Goal: Learn about a topic: Learn about a topic

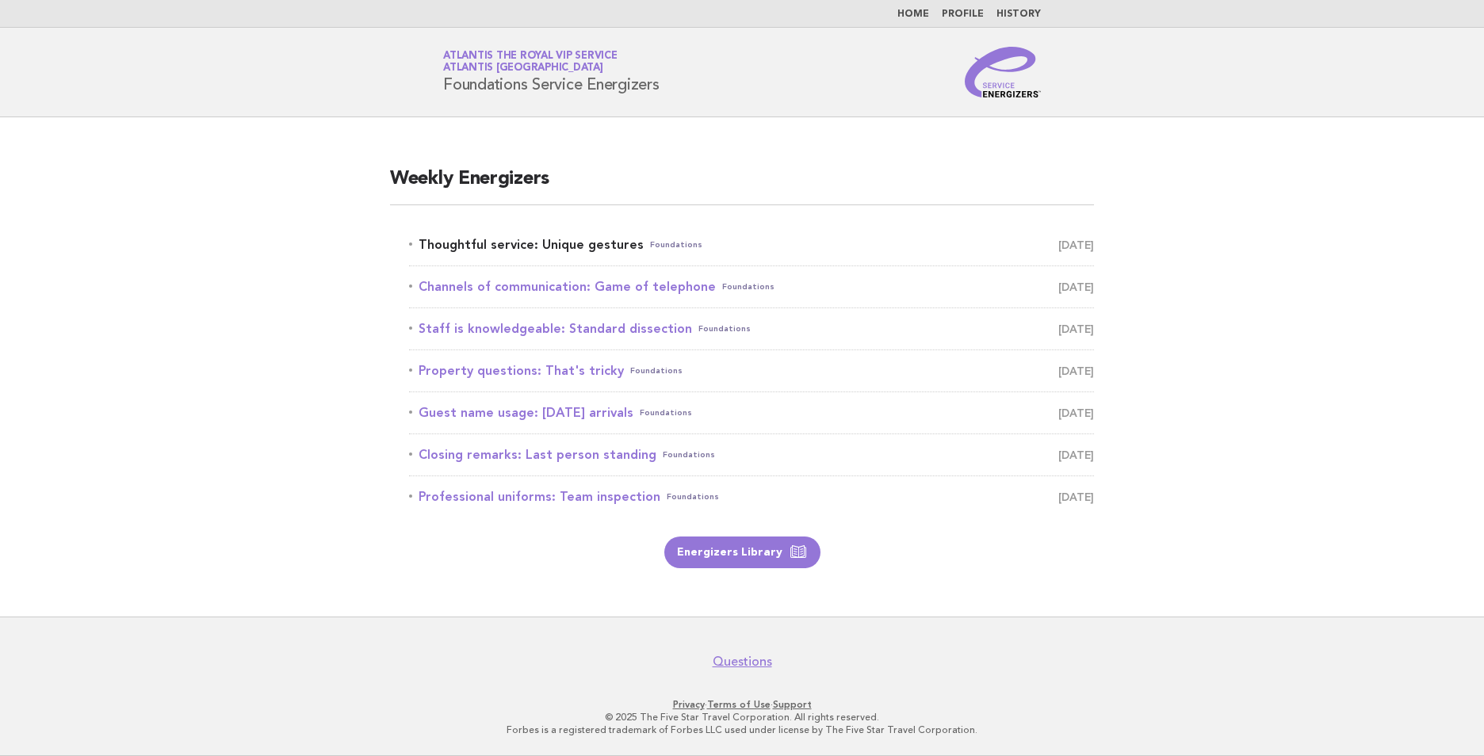
click at [560, 246] on link "Thoughtful service: Unique gestures Foundations August 28" at bounding box center [751, 245] width 685 height 22
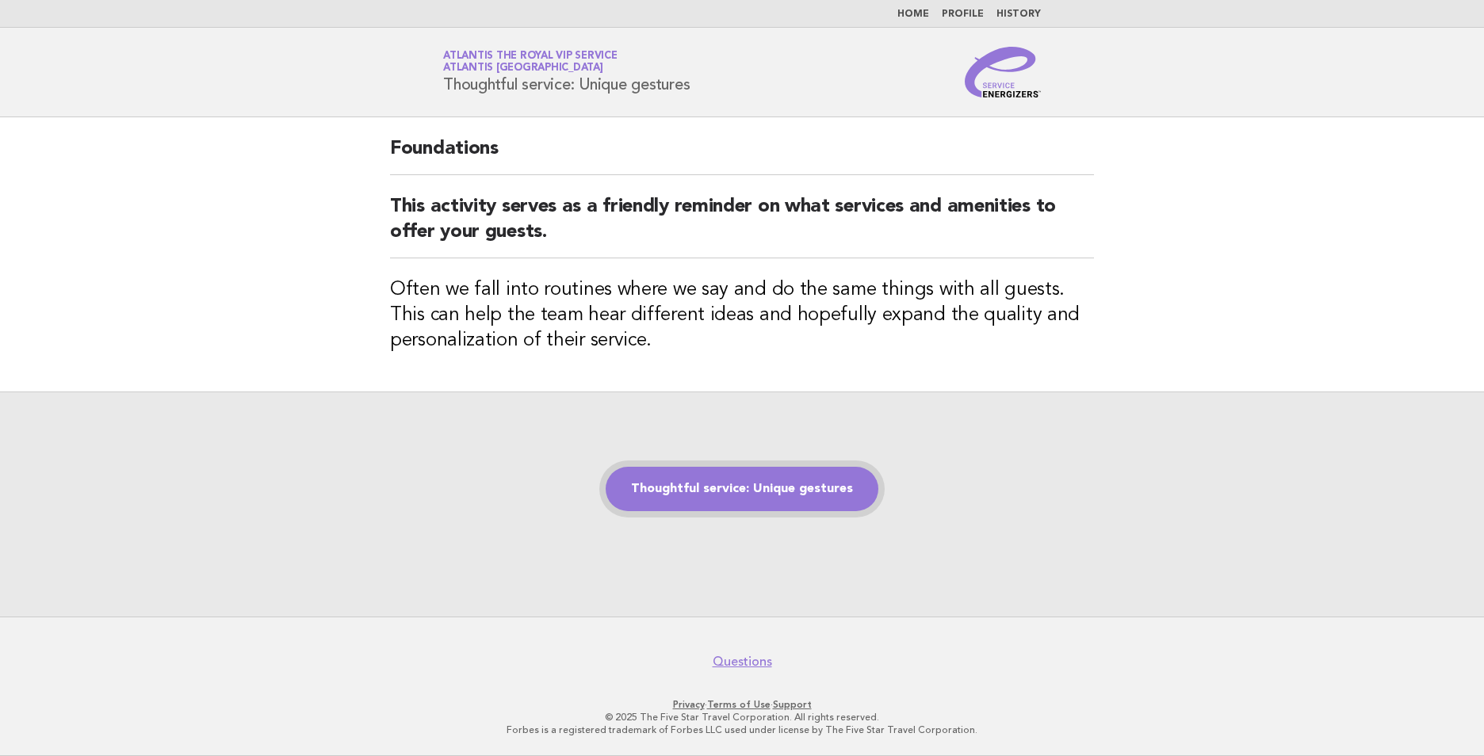
click at [750, 471] on link "Thoughtful service: Unique gestures" at bounding box center [742, 489] width 273 height 44
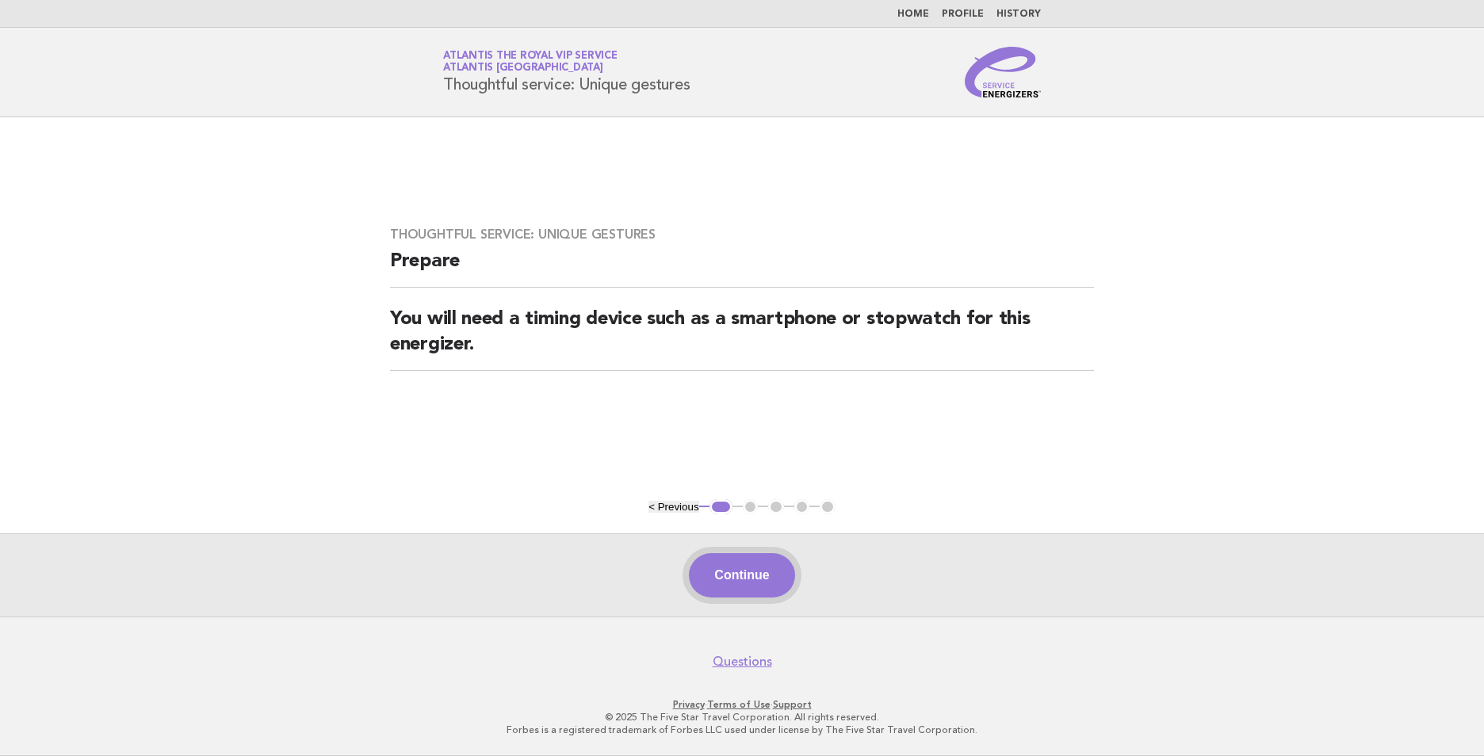
click at [747, 575] on button "Continue" at bounding box center [741, 575] width 105 height 44
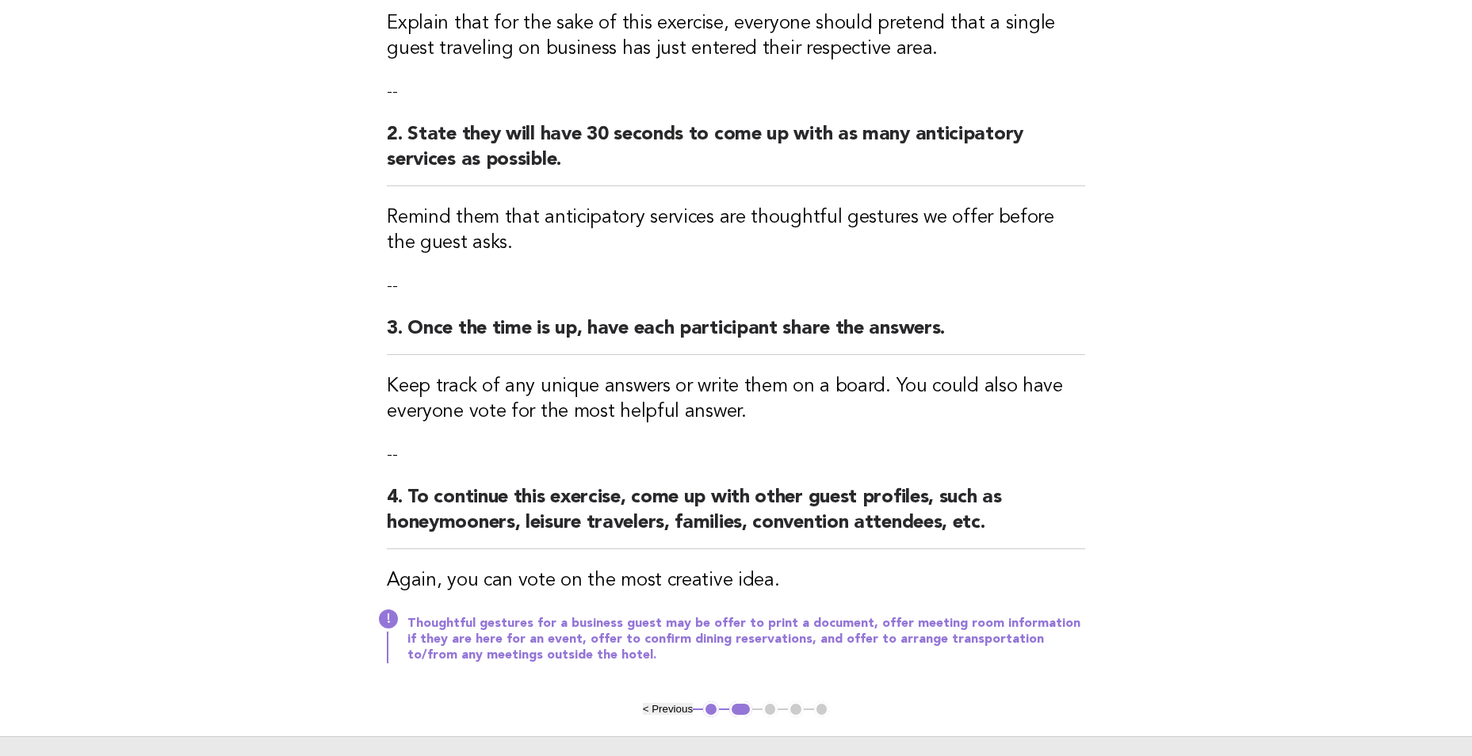
scroll to position [317, 0]
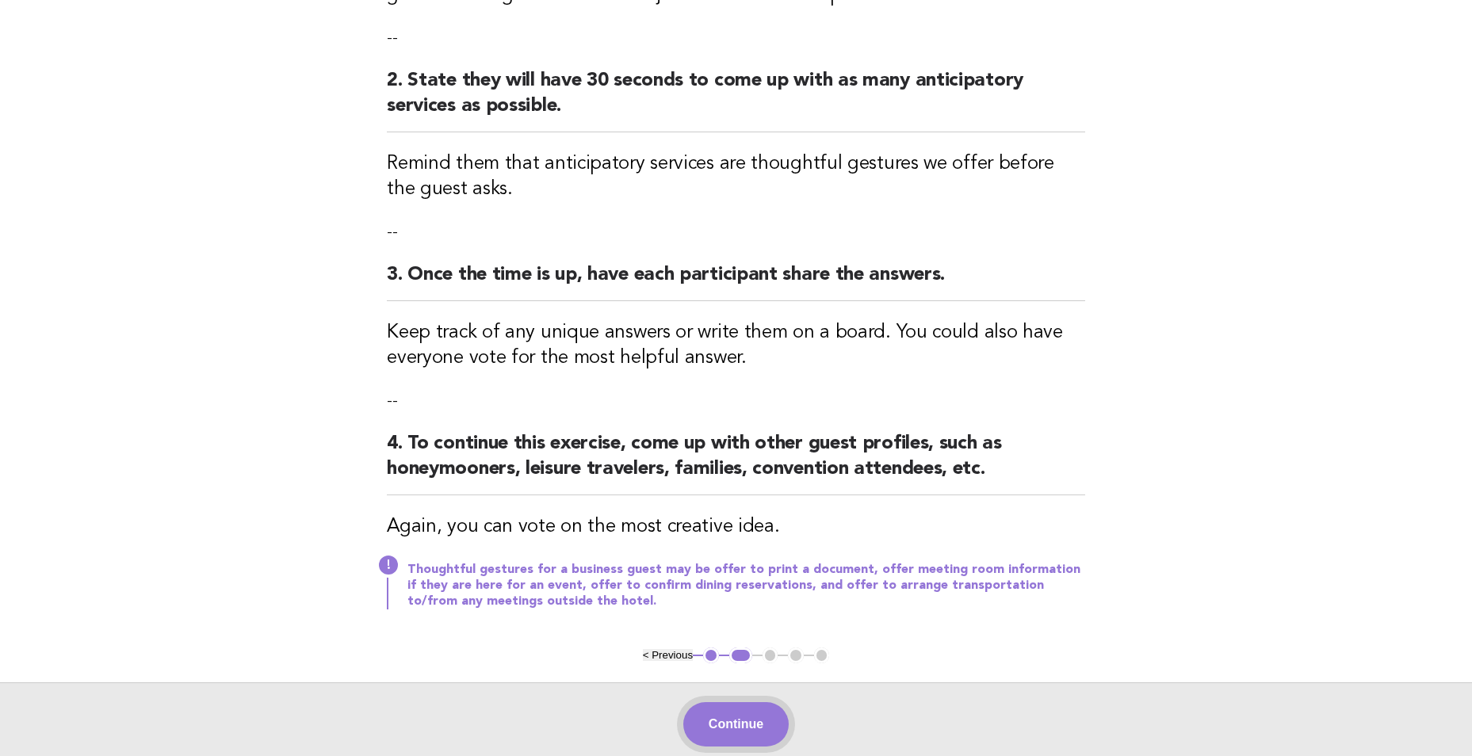
click at [773, 724] on button "Continue" at bounding box center [735, 724] width 105 height 44
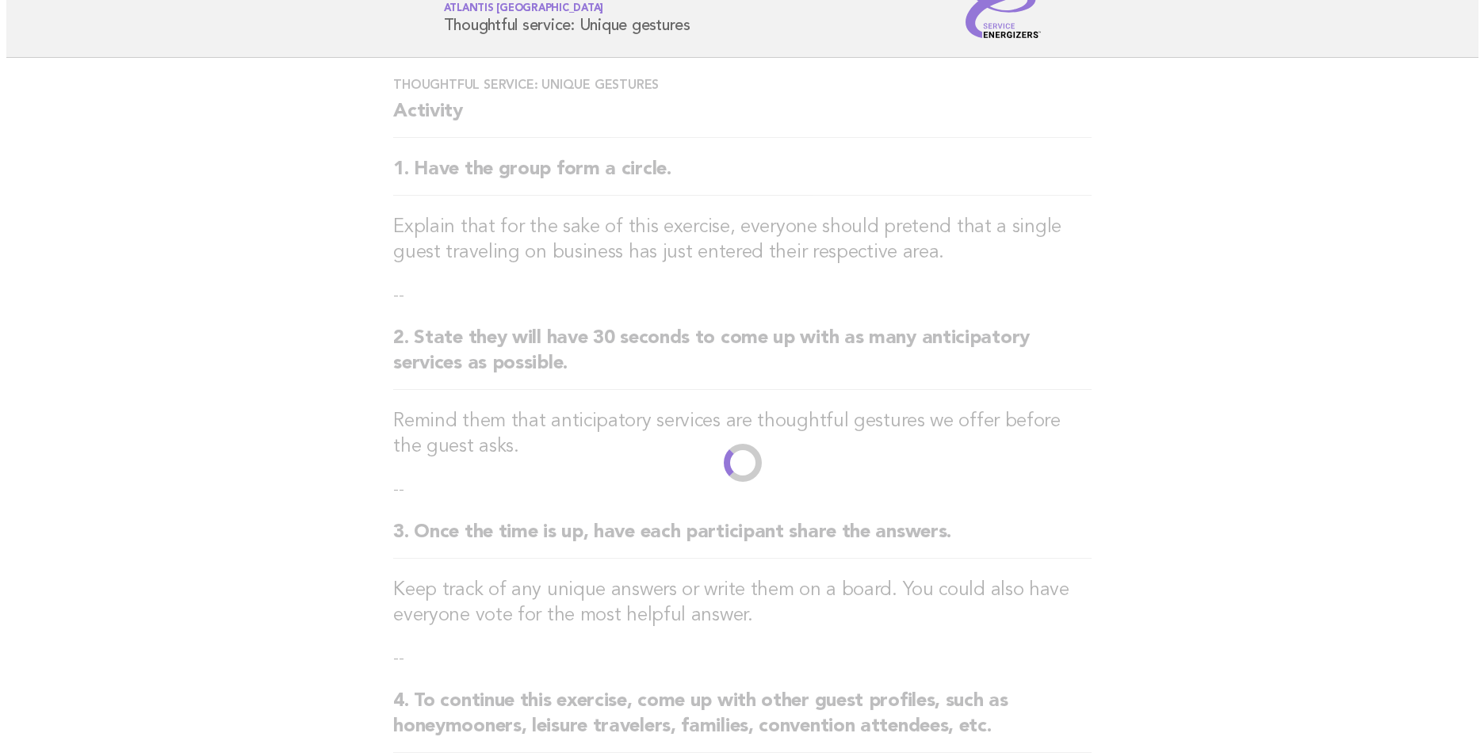
scroll to position [0, 0]
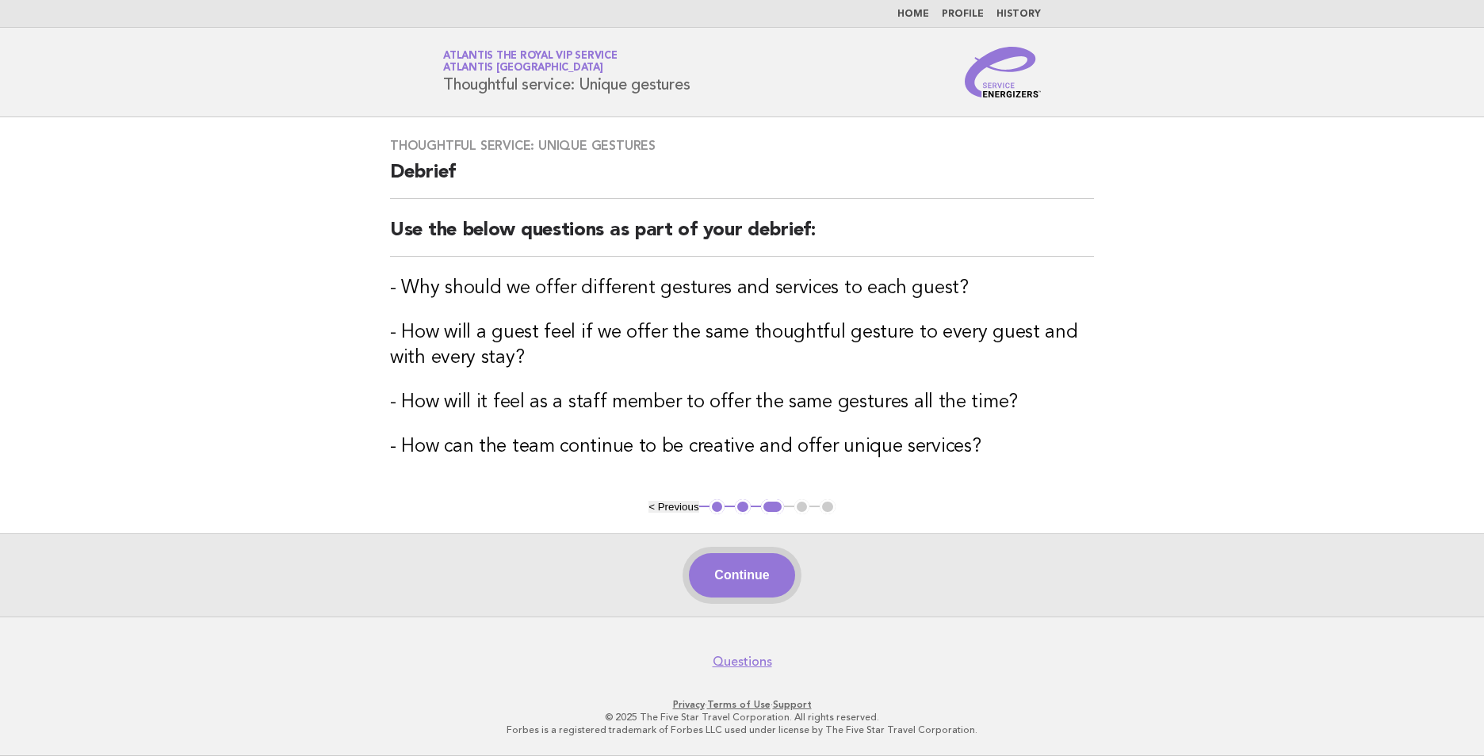
click at [773, 587] on button "Continue" at bounding box center [741, 575] width 105 height 44
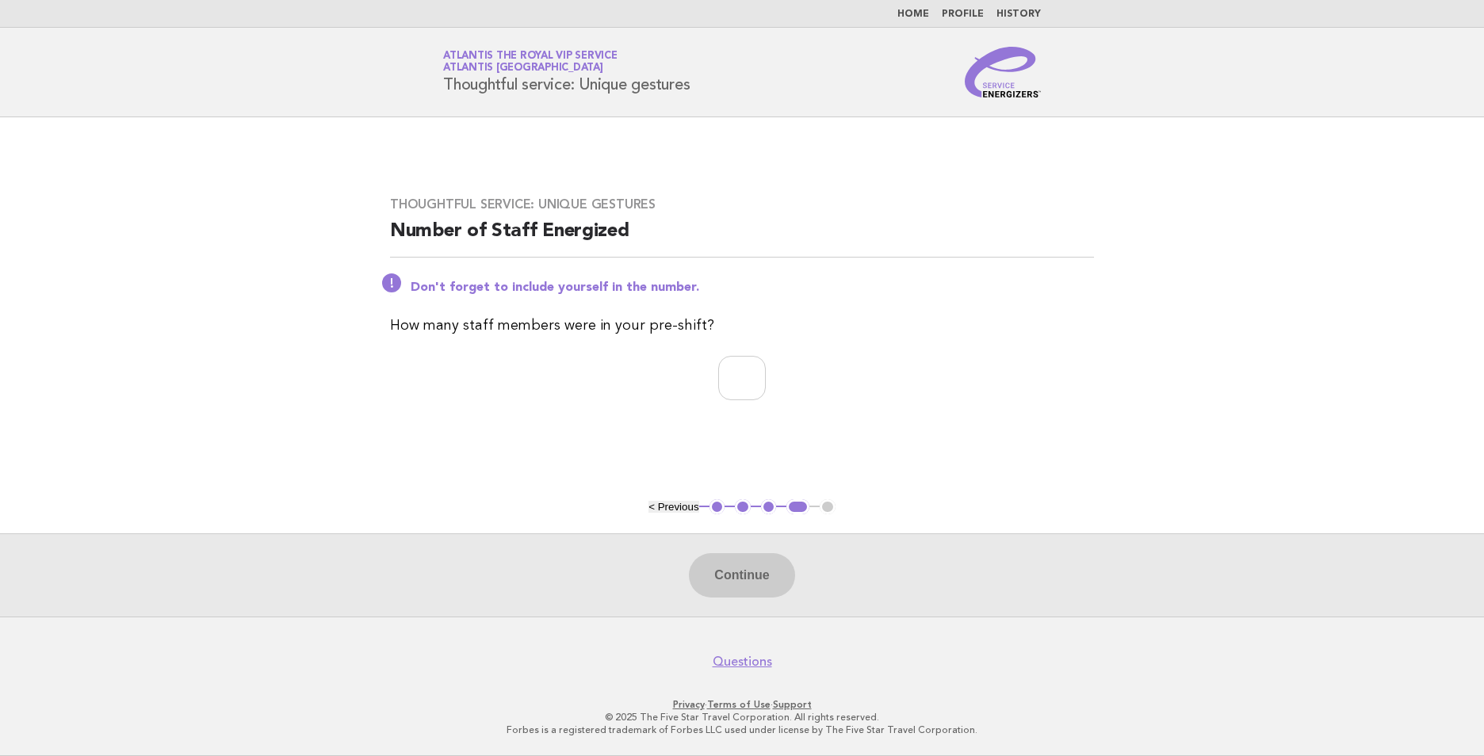
click at [922, 4] on nav "Home Profile History" at bounding box center [742, 14] width 1484 height 28
click at [922, 11] on link "Home" at bounding box center [913, 15] width 32 height 10
